Goal: Transaction & Acquisition: Purchase product/service

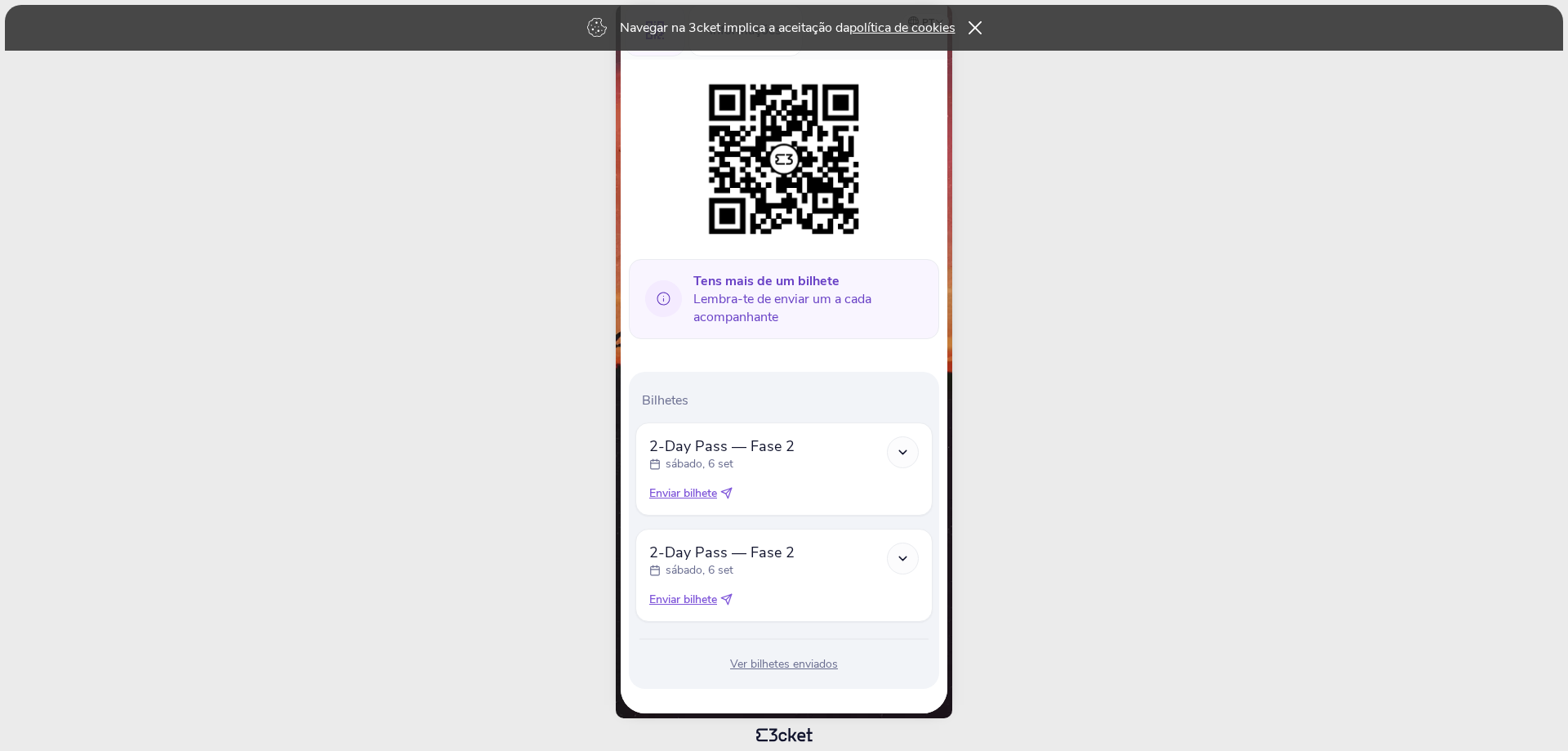
scroll to position [150, 0]
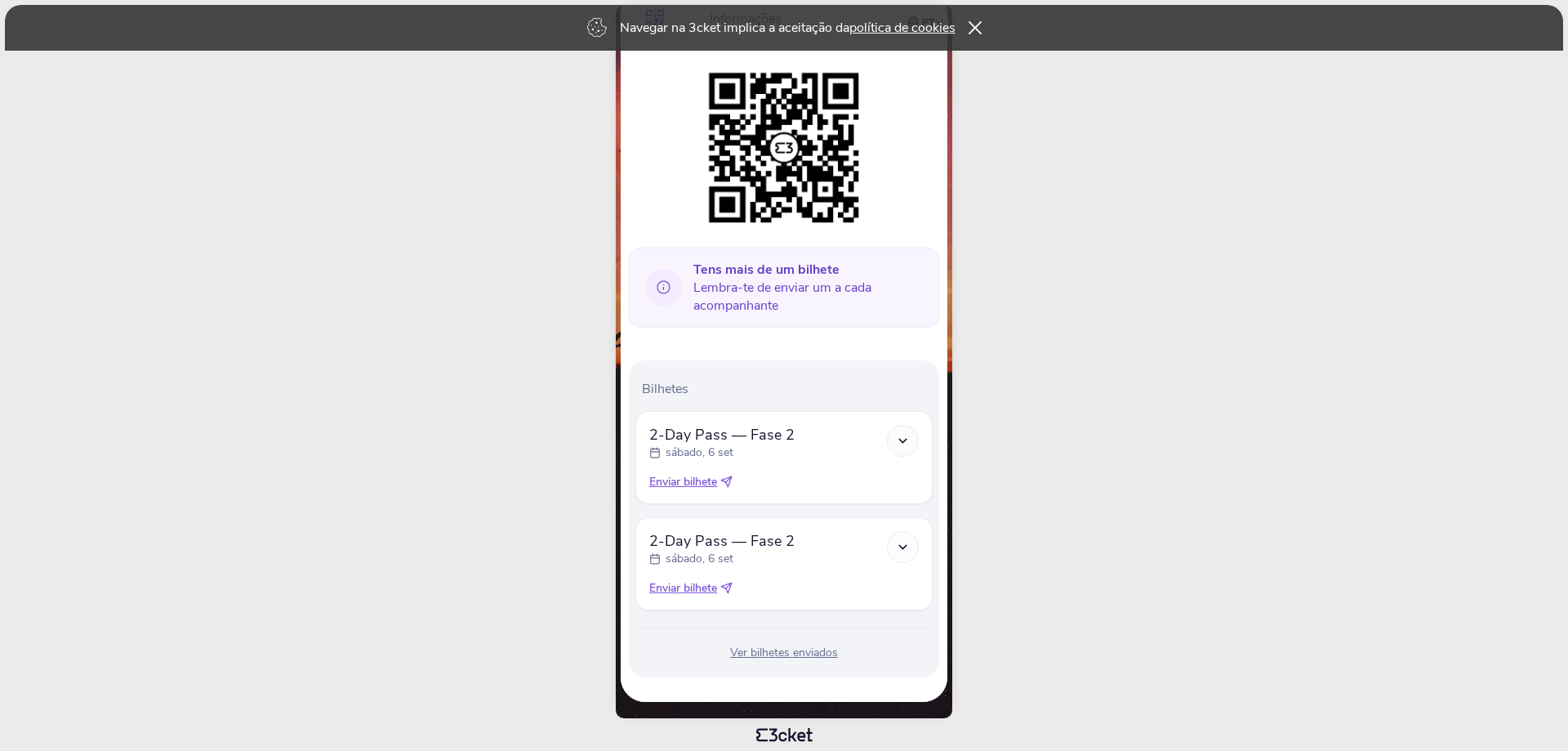
click at [908, 440] on icon at bounding box center [903, 440] width 14 height 14
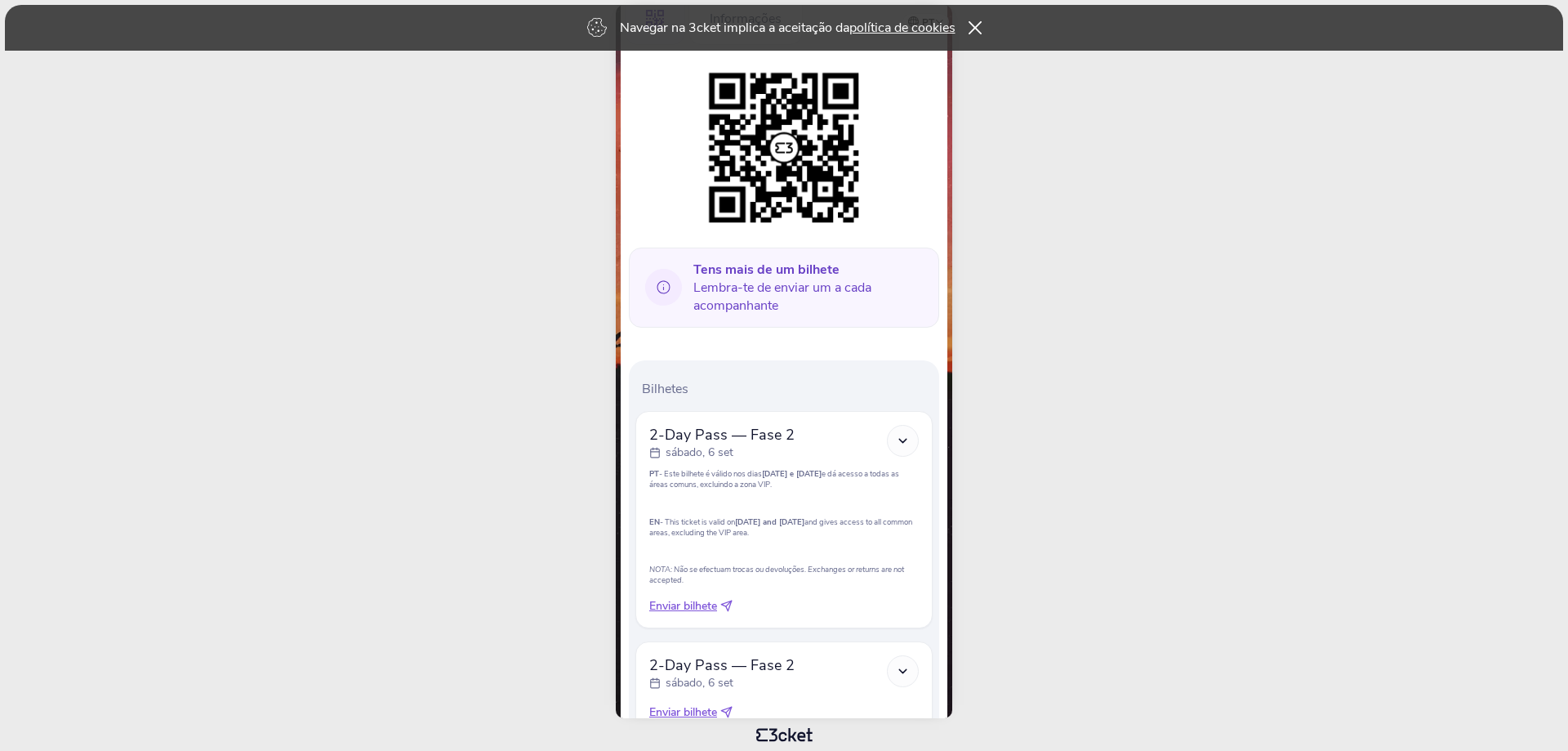
click at [903, 665] on icon at bounding box center [903, 671] width 14 height 14
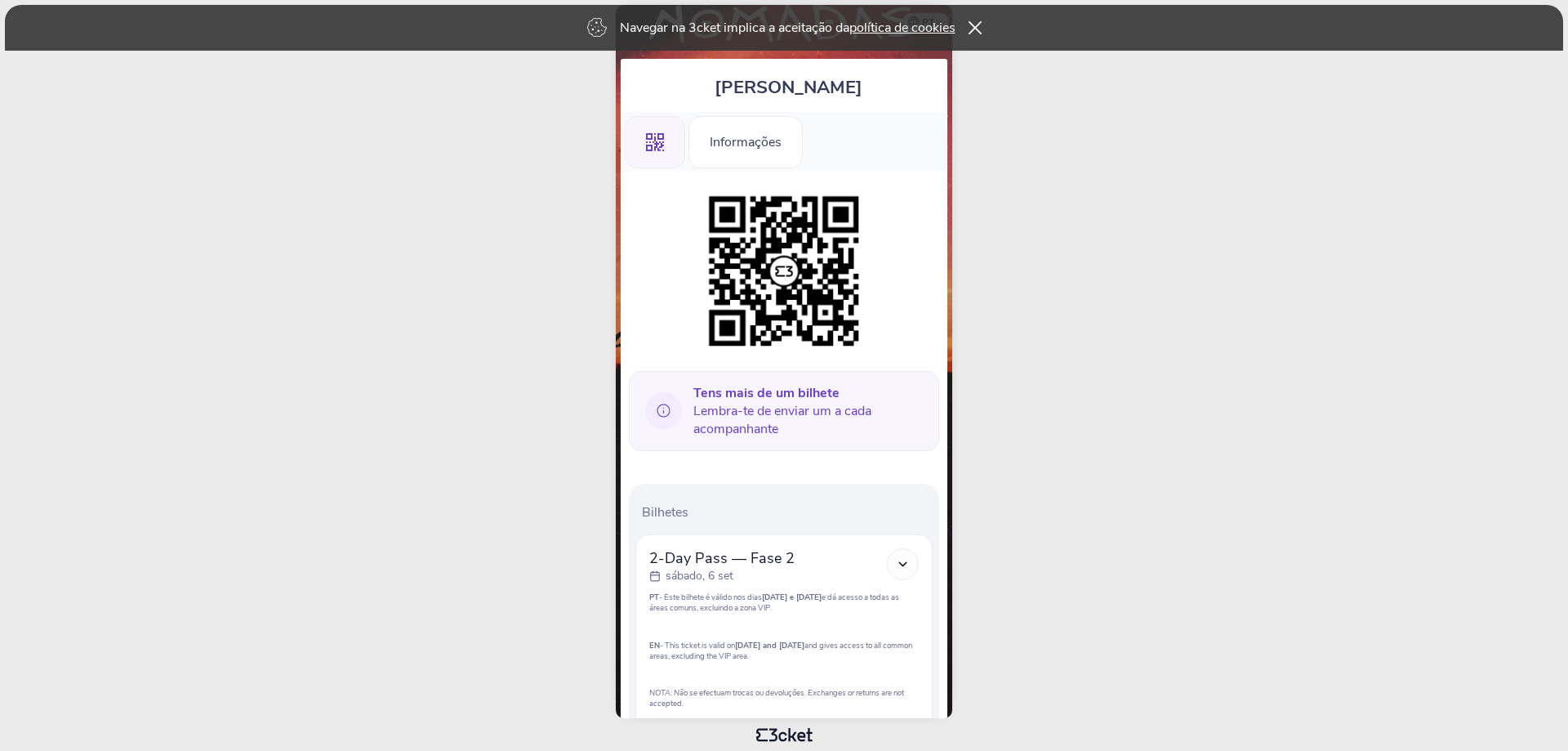
scroll to position [0, 0]
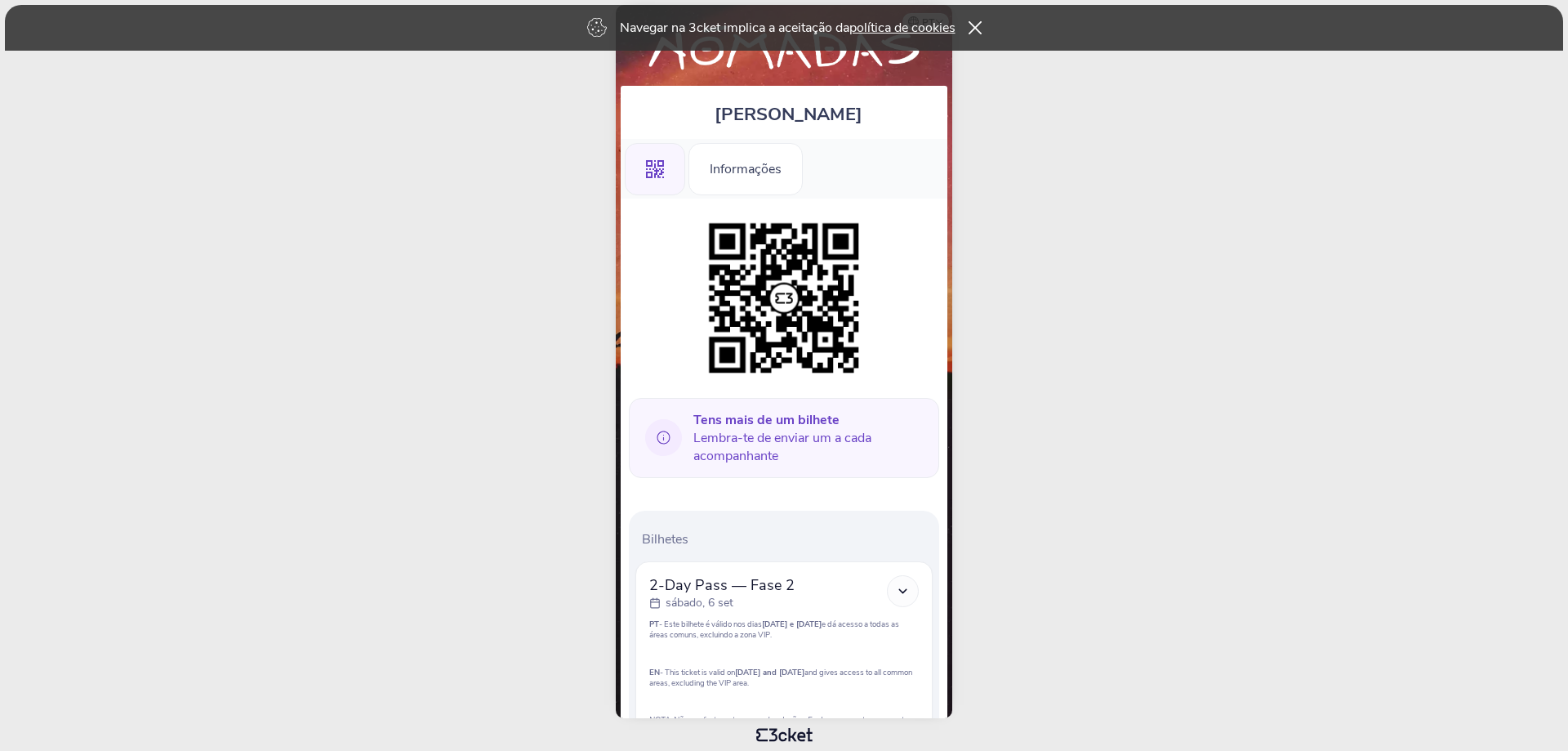
click at [644, 172] on div ".st0{fill-rule:evenodd;clip-rule:evenodd;}" at bounding box center [655, 169] width 61 height 52
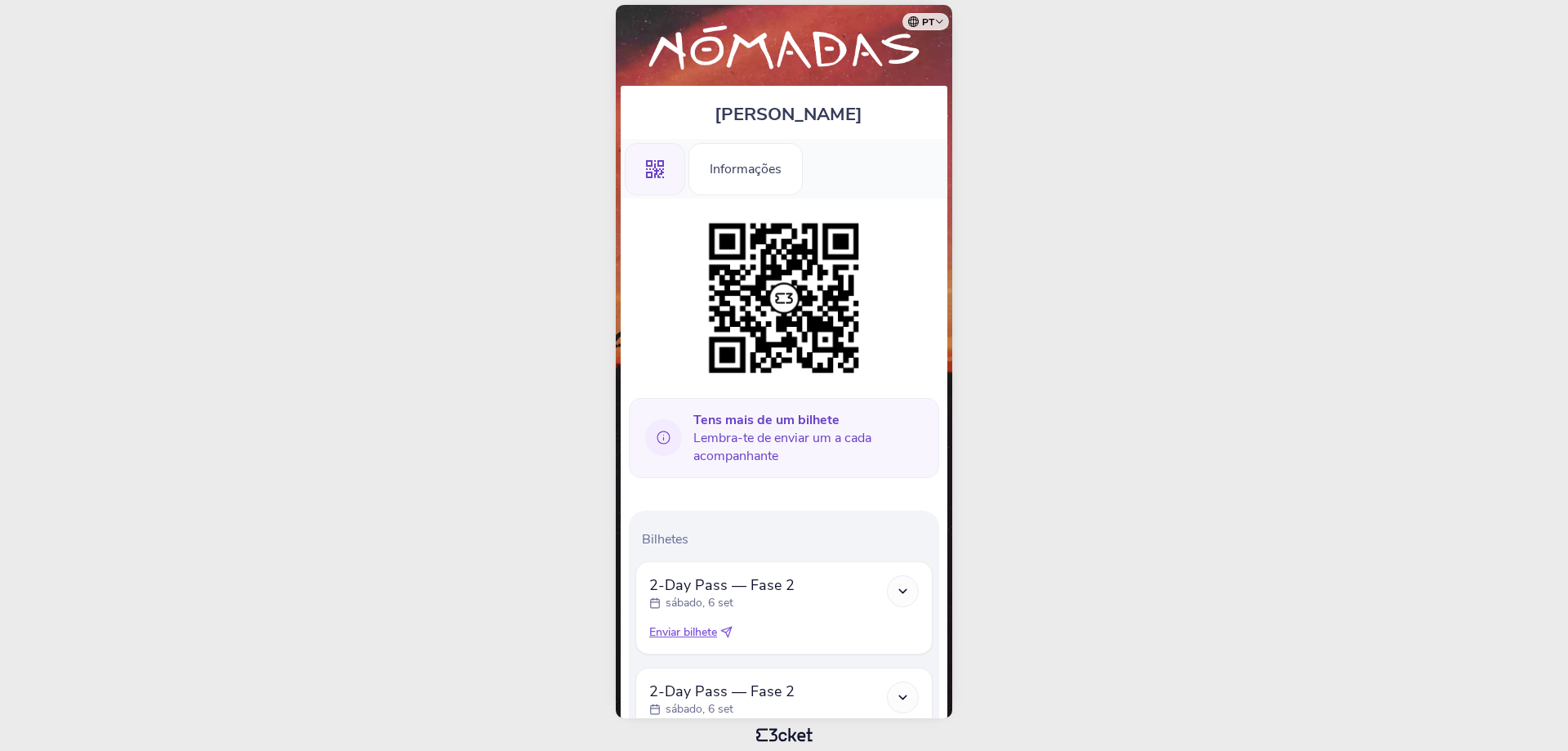
click at [653, 175] on icon ".st0{fill-rule:evenodd;clip-rule:evenodd;}" at bounding box center [655, 169] width 18 height 18
click at [722, 170] on div "Informações" at bounding box center [745, 169] width 115 height 52
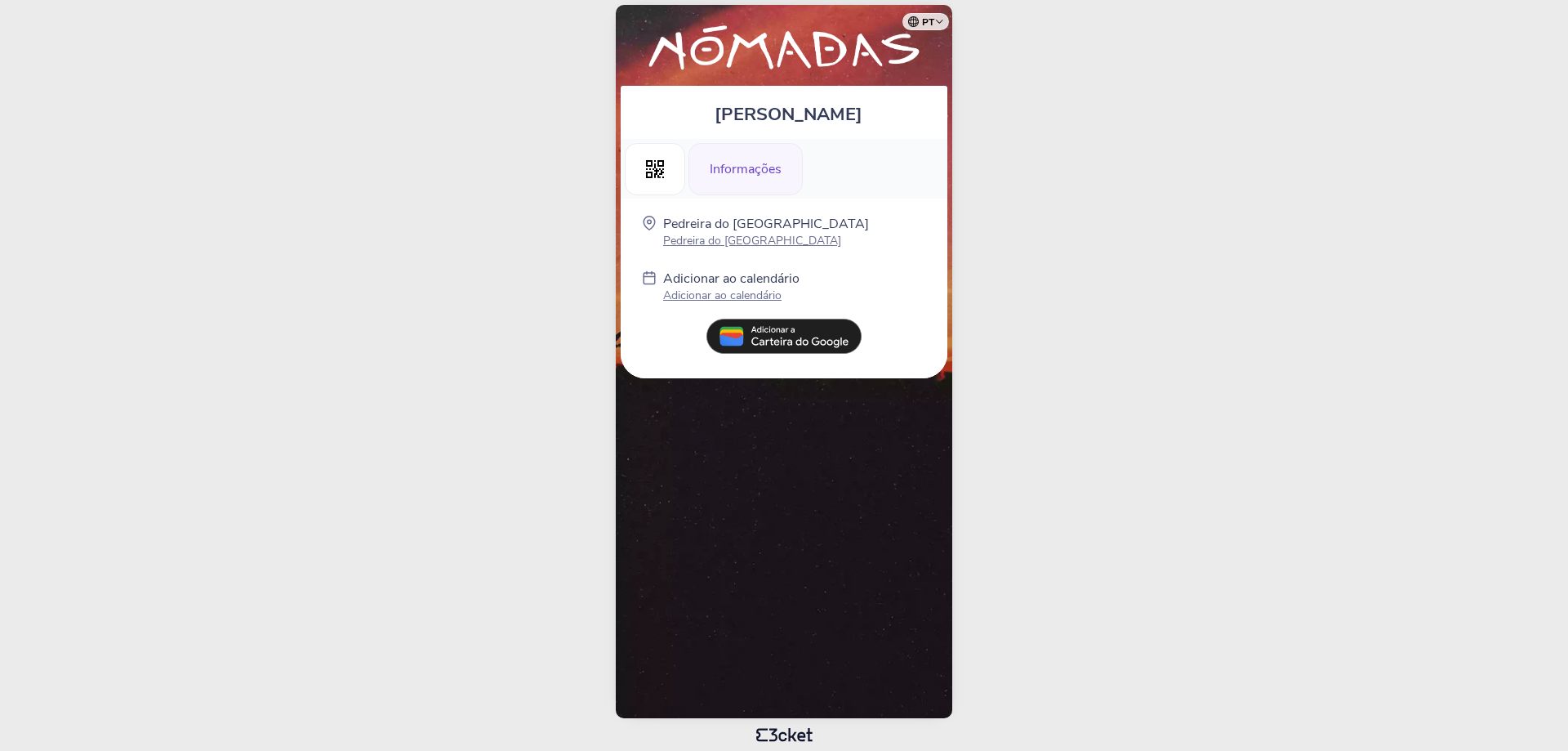
click at [1042, 125] on body "pt Português (Portugal) English Español Catalan Français Rita Moniz .st0{fill-r…" at bounding box center [784, 376] width 1554 height 737
click at [483, 128] on body "pt Português (Portugal) English Español Catalan Français Rita Moniz .st0{fill-r…" at bounding box center [784, 376] width 1554 height 737
drag, startPoint x: 544, startPoint y: 311, endPoint x: 623, endPoint y: 110, distance: 216.0
click at [551, 280] on body "pt Português (Portugal) English Español Catalan Français Rita Moniz .st0{fill-r…" at bounding box center [784, 376] width 1554 height 737
drag, startPoint x: 747, startPoint y: 113, endPoint x: 642, endPoint y: 137, distance: 107.7
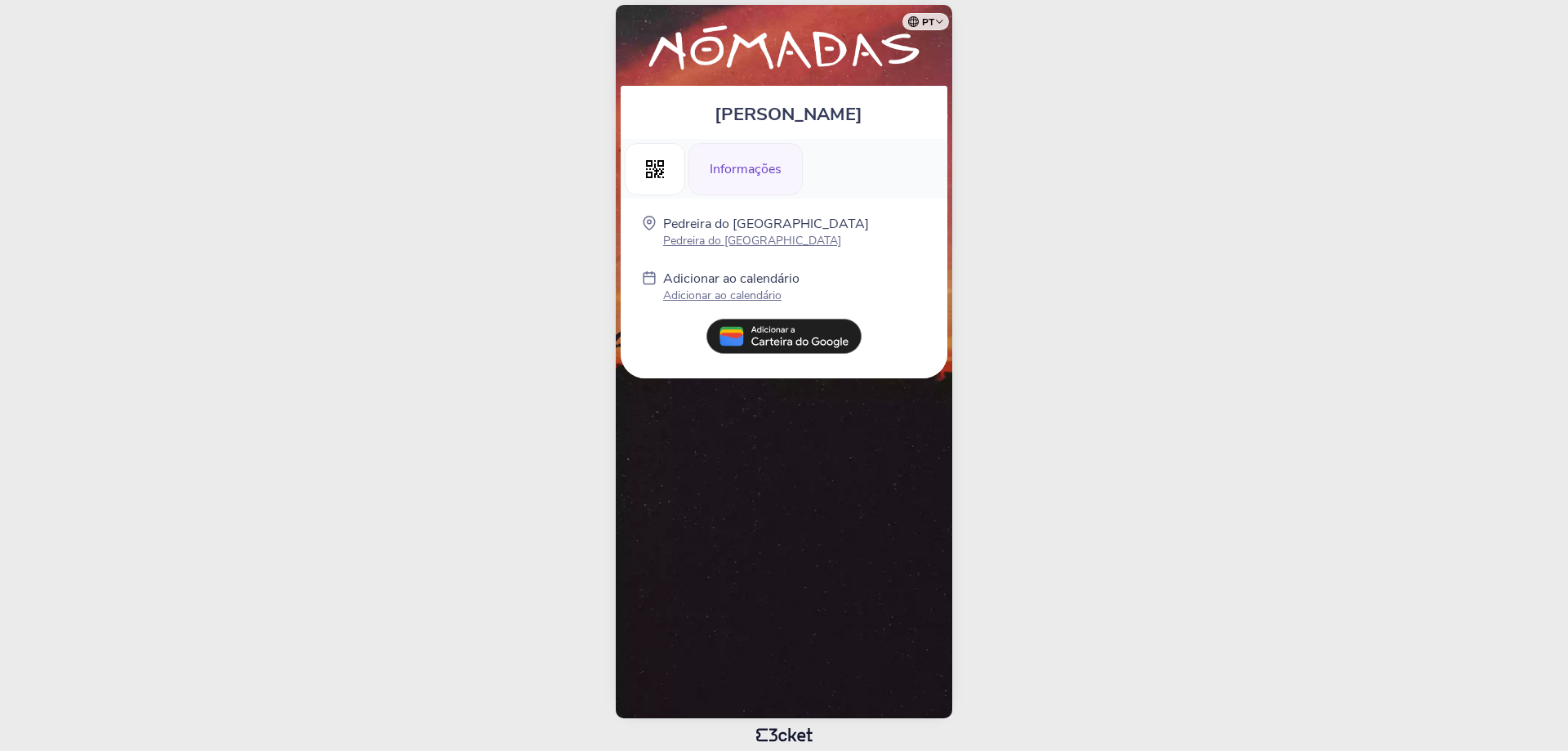
click at [728, 120] on div "[PERSON_NAME]" at bounding box center [783, 112] width 326 height 53
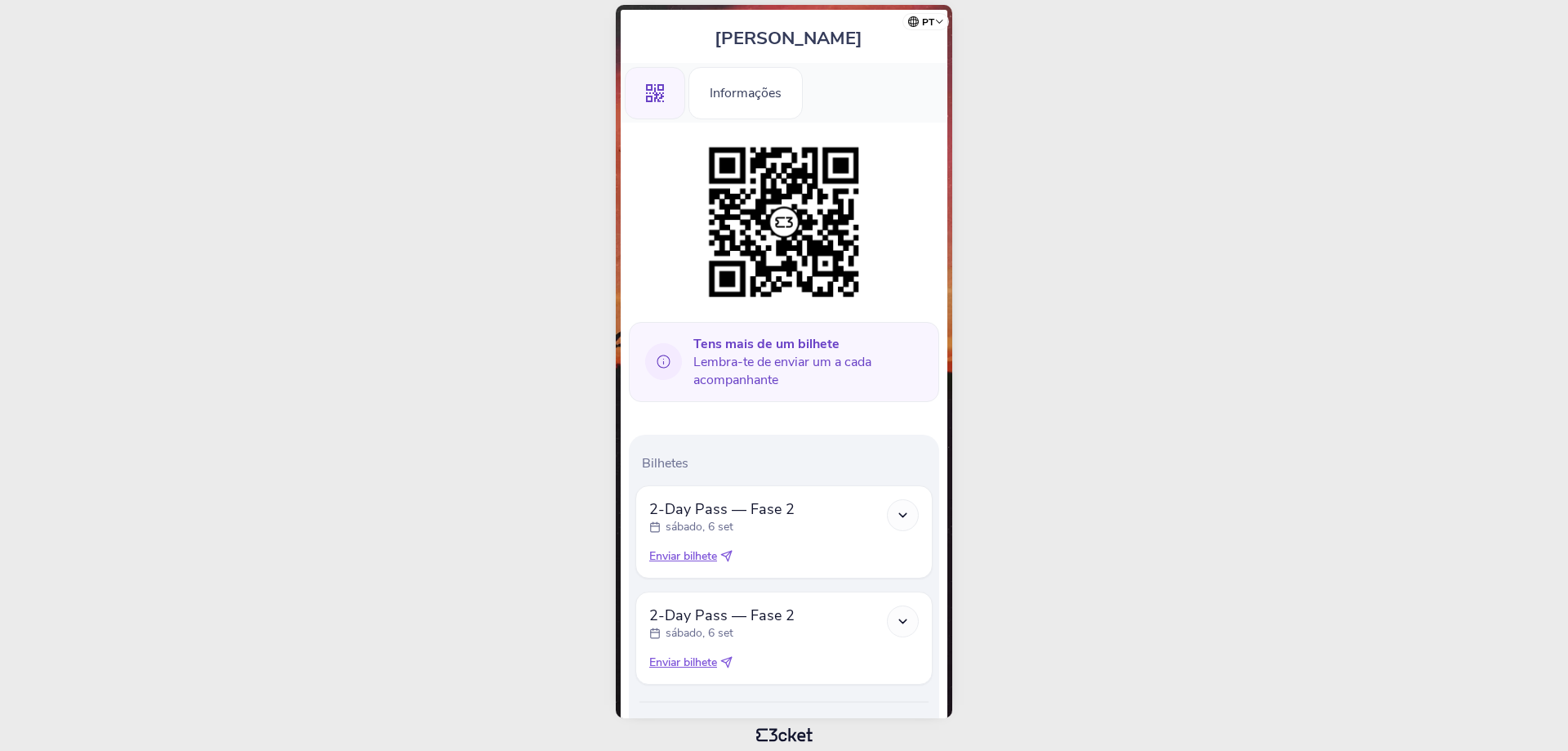
scroll to position [150, 0]
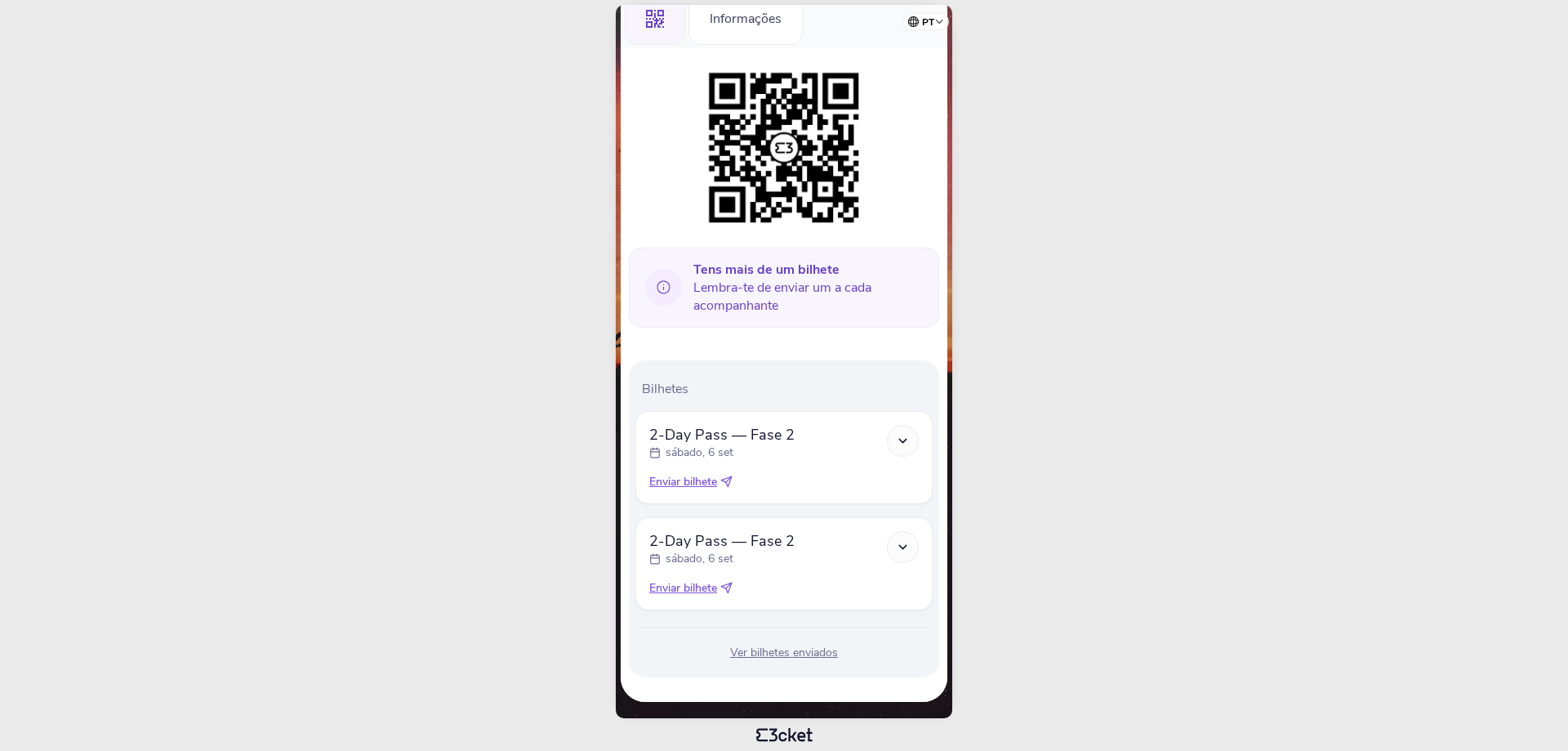
click at [1119, 385] on body "pt Português ([GEOGRAPHIC_DATA]) English Español Catalan [DEMOGRAPHIC_DATA] [PE…" at bounding box center [784, 376] width 1554 height 737
